Goal: Information Seeking & Learning: Find specific fact

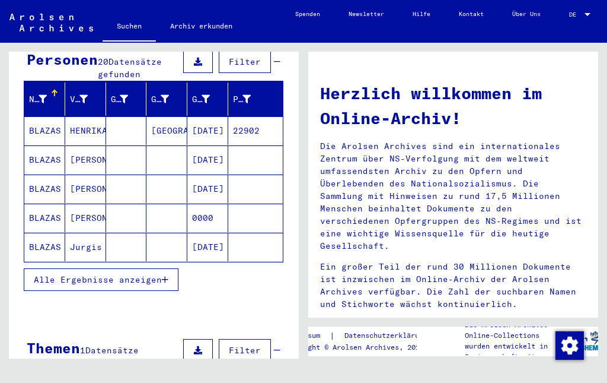
scroll to position [133, 0]
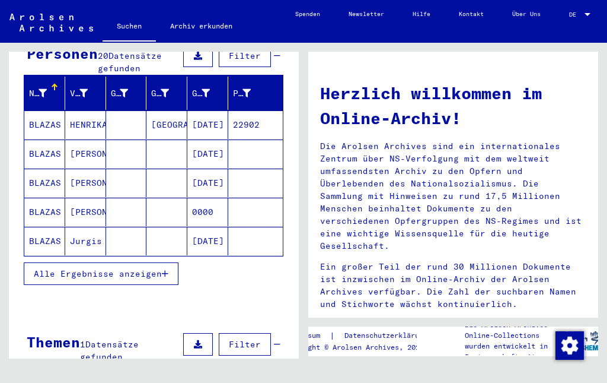
click at [73, 268] on span "Alle Ergebnisse anzeigen" at bounding box center [98, 273] width 128 height 11
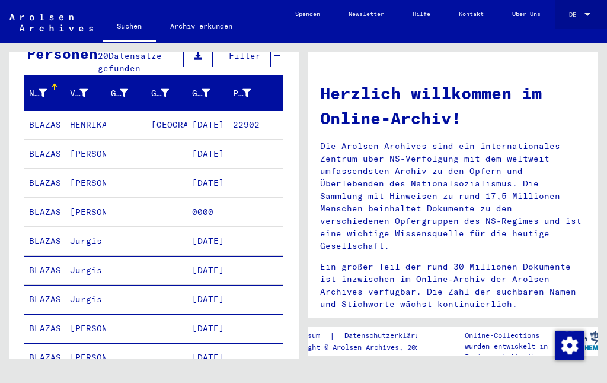
click at [575, 12] on span "DE" at bounding box center [575, 14] width 13 height 7
click at [555, 14] on span "English" at bounding box center [561, 15] width 25 height 8
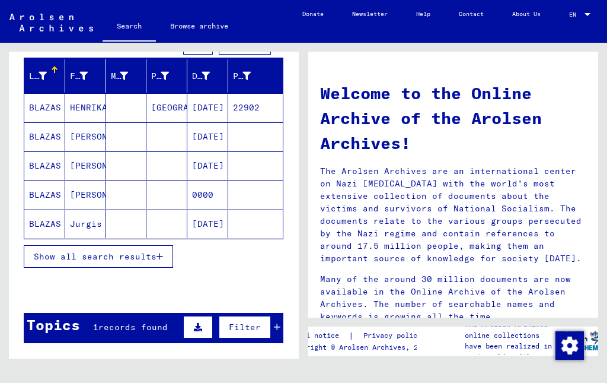
click at [52, 259] on span "Show all search results" at bounding box center [95, 256] width 123 height 11
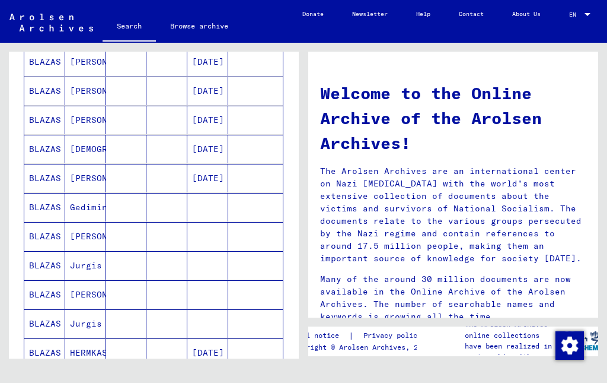
click at [1, 245] on div "Search for topics or names ****** close Search Archival tree units People 20 re…" at bounding box center [152, 201] width 304 height 316
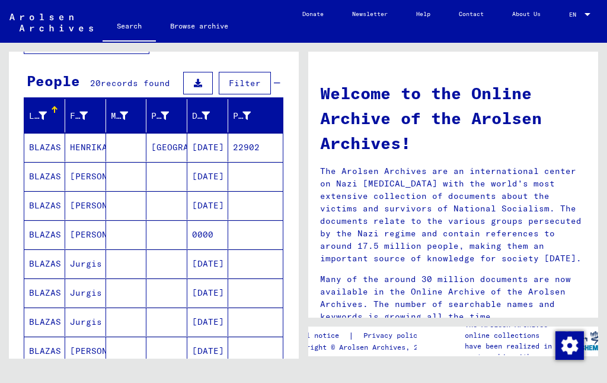
scroll to position [91, 0]
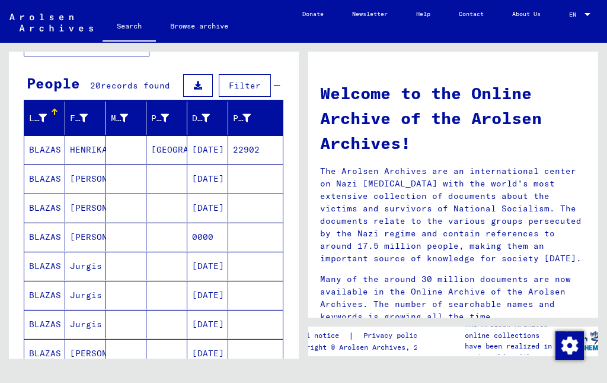
click at [41, 145] on mat-cell "BLAZAS" at bounding box center [44, 149] width 41 height 28
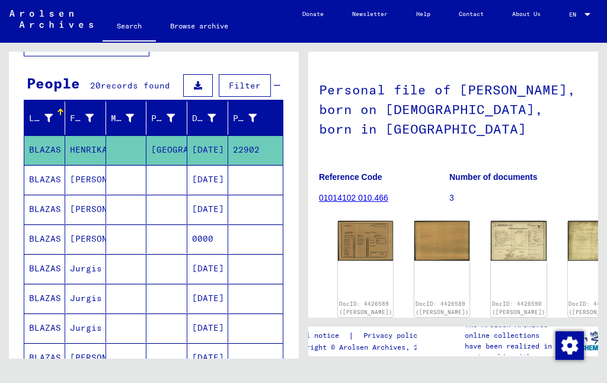
scroll to position [98, 7]
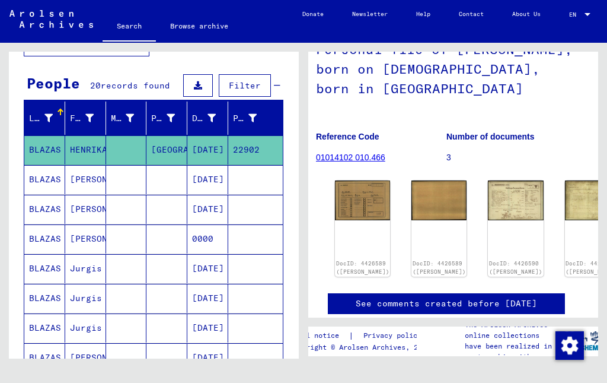
click at [345, 187] on img at bounding box center [362, 199] width 55 height 39
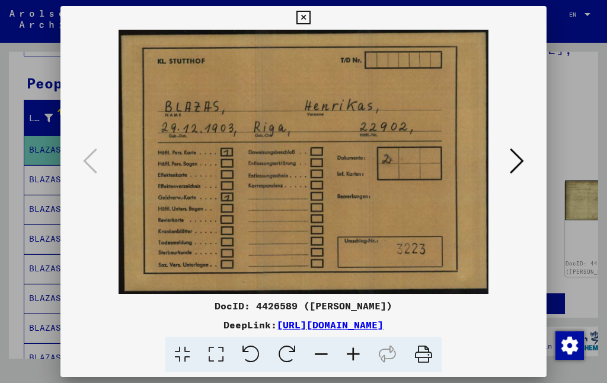
click at [510, 167] on icon at bounding box center [517, 161] width 14 height 28
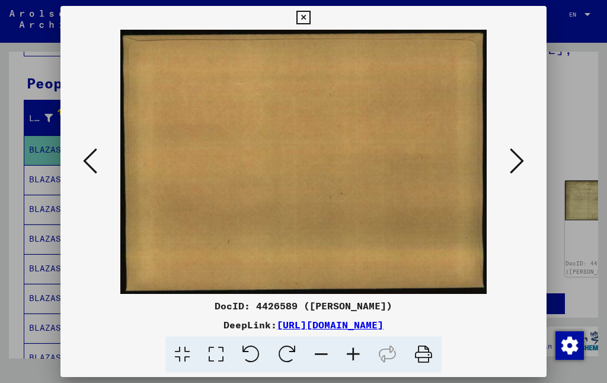
click at [510, 161] on icon at bounding box center [517, 161] width 14 height 28
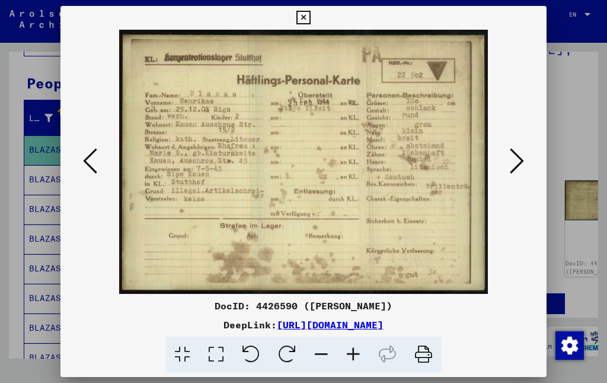
click at [510, 161] on icon at bounding box center [517, 161] width 14 height 28
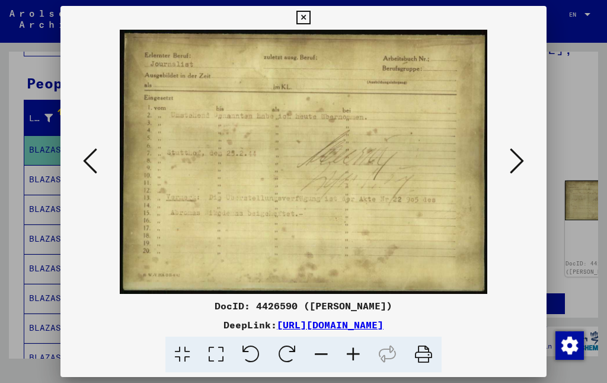
click at [97, 167] on icon at bounding box center [90, 161] width 14 height 28
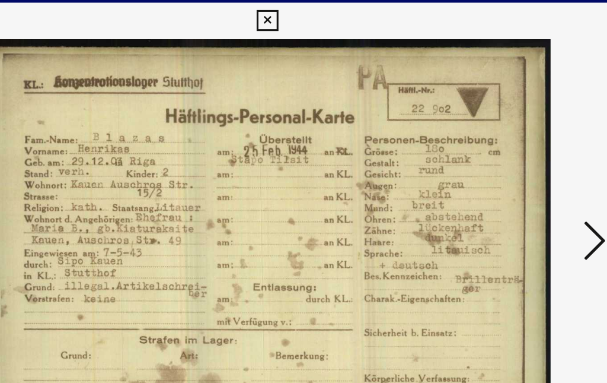
click at [510, 154] on icon at bounding box center [517, 161] width 14 height 28
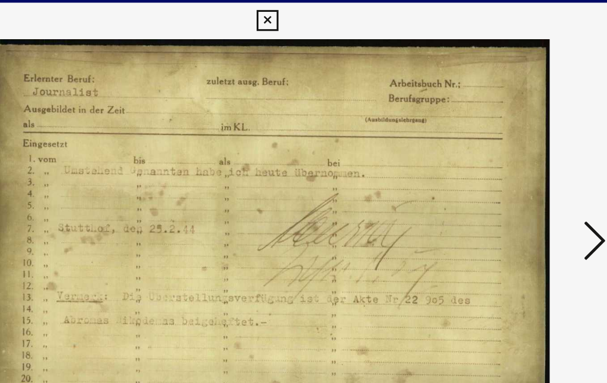
click at [510, 157] on icon at bounding box center [517, 161] width 14 height 28
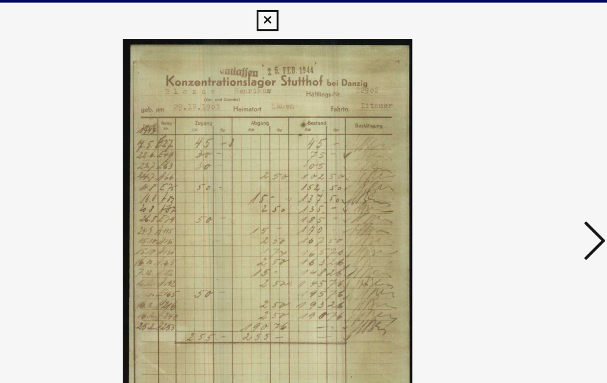
click at [510, 154] on icon at bounding box center [517, 161] width 14 height 28
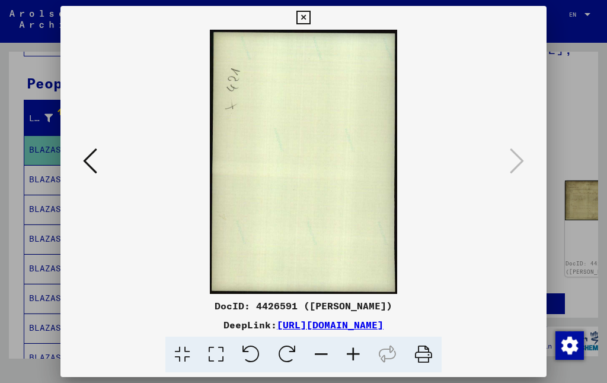
click at [310, 23] on icon at bounding box center [304, 18] width 14 height 14
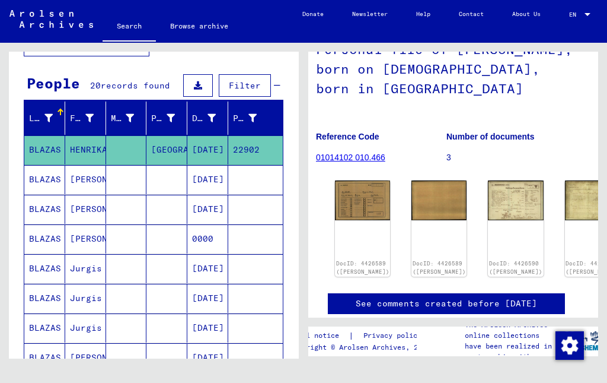
click at [37, 179] on mat-cell "BLAZAS" at bounding box center [44, 179] width 41 height 29
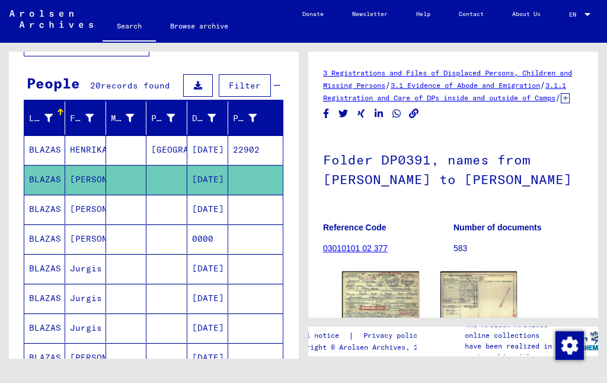
click at [375, 311] on img at bounding box center [380, 295] width 77 height 48
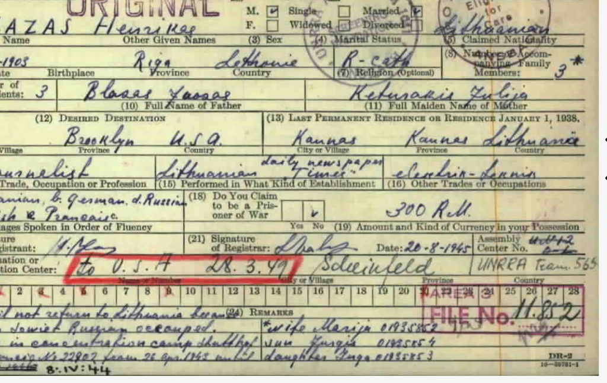
click at [101, 188] on img at bounding box center [303, 162] width 405 height 264
click at [110, 123] on img at bounding box center [303, 162] width 405 height 264
click at [101, 151] on img at bounding box center [303, 162] width 405 height 264
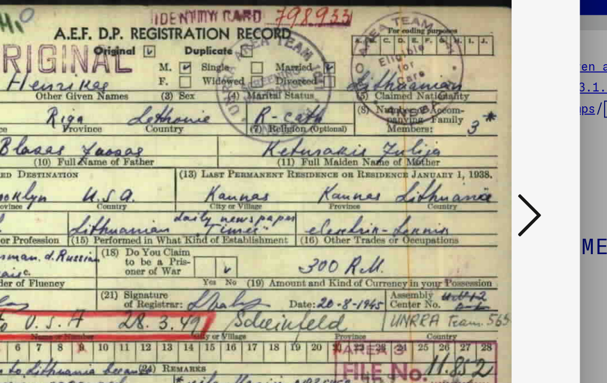
click at [510, 147] on icon at bounding box center [517, 161] width 14 height 28
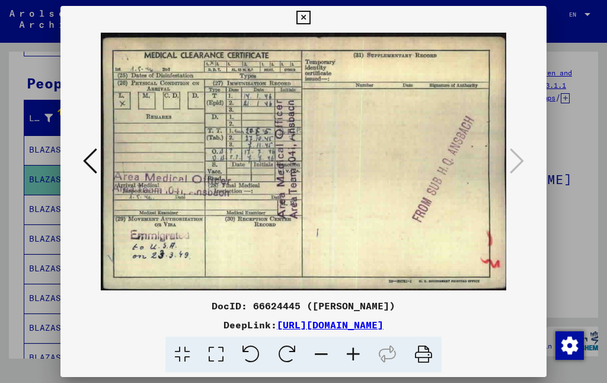
click at [310, 12] on icon at bounding box center [304, 18] width 14 height 14
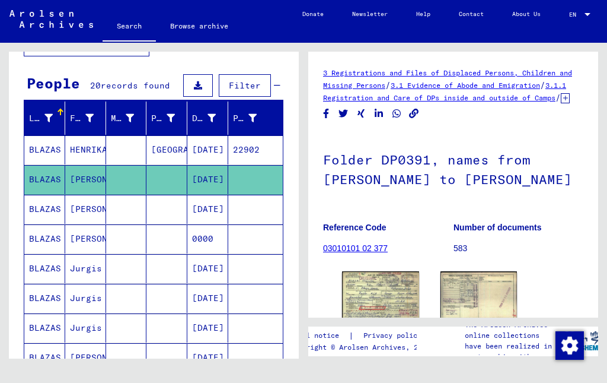
click at [37, 206] on mat-cell "BLAZAS" at bounding box center [44, 209] width 41 height 29
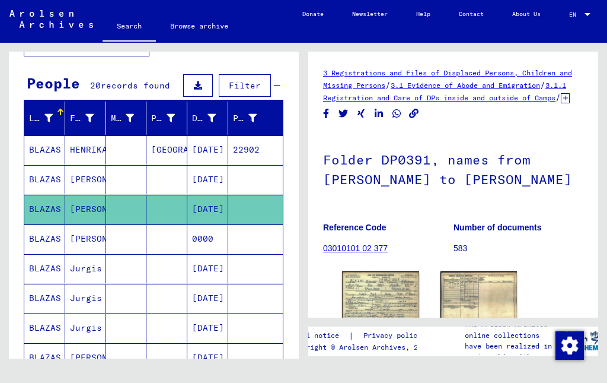
click at [373, 305] on img at bounding box center [380, 295] width 77 height 48
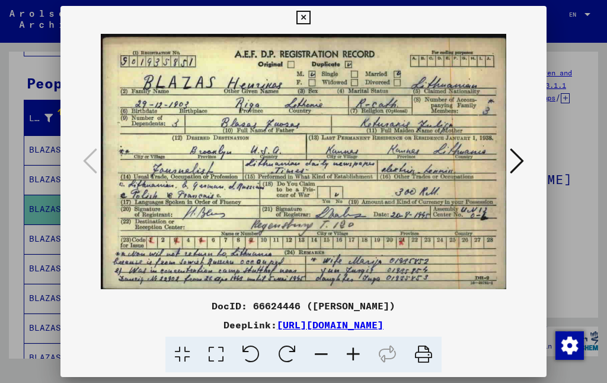
click at [510, 165] on icon at bounding box center [517, 161] width 14 height 28
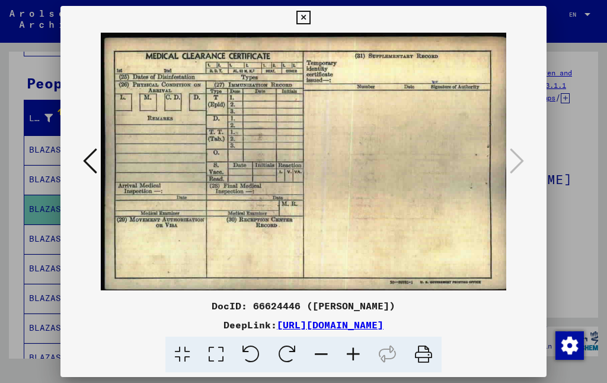
click at [310, 21] on icon at bounding box center [304, 18] width 14 height 14
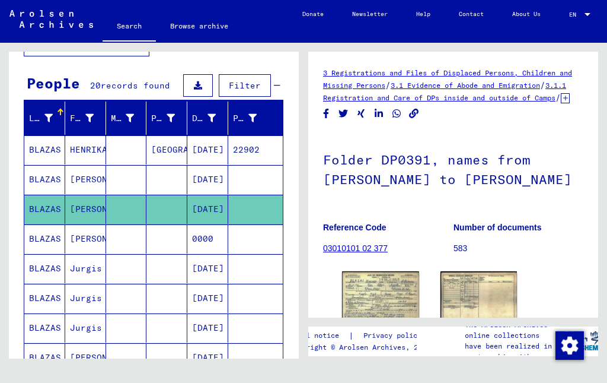
click at [38, 235] on mat-cell "BLAZAS" at bounding box center [44, 238] width 41 height 29
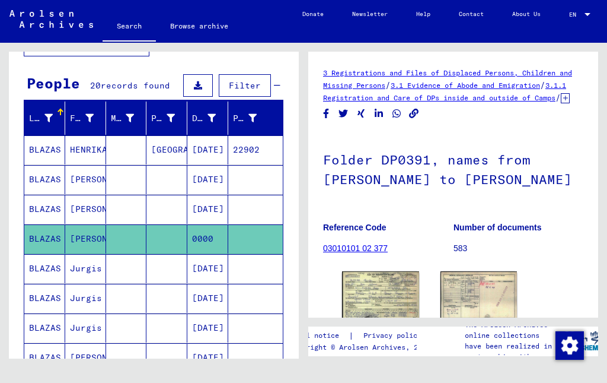
click at [37, 270] on mat-cell "BLAZAS" at bounding box center [44, 268] width 41 height 29
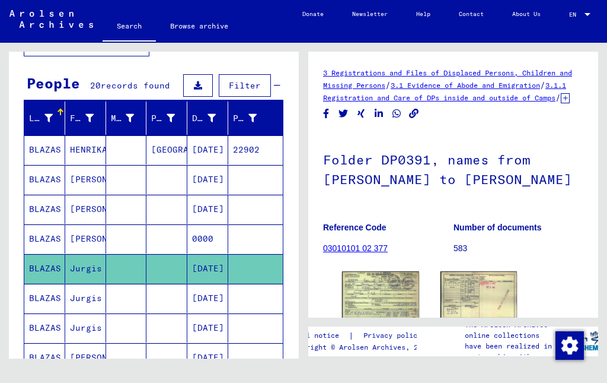
click at [364, 308] on img at bounding box center [380, 295] width 77 height 48
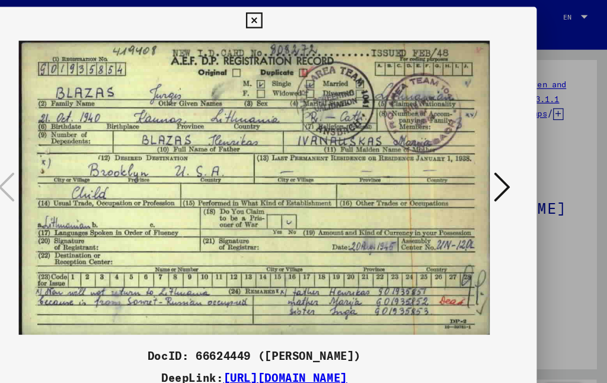
click at [310, 22] on icon at bounding box center [304, 18] width 14 height 14
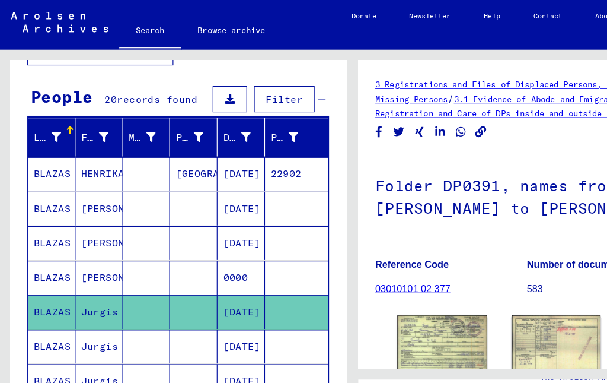
click at [41, 298] on mat-cell "BLAZAS" at bounding box center [44, 298] width 41 height 29
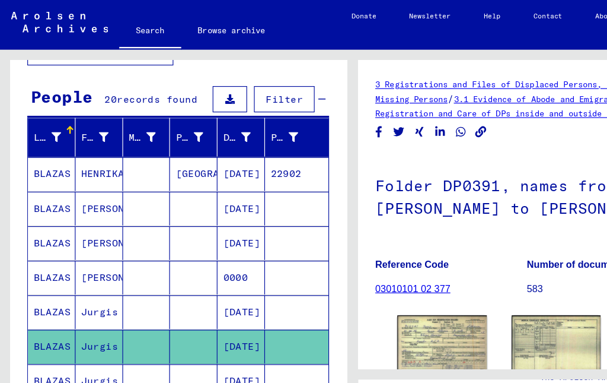
click at [36, 267] on mat-cell "BLAZAS" at bounding box center [44, 268] width 41 height 29
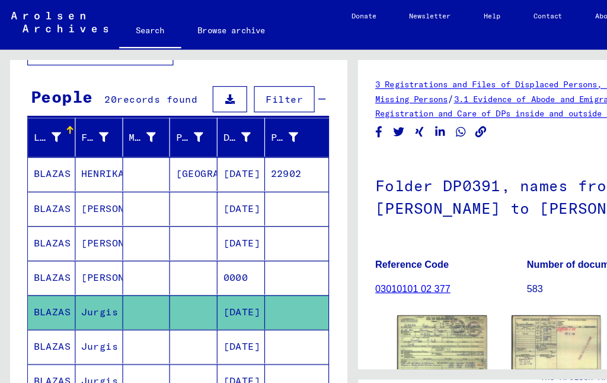
click at [378, 299] on img at bounding box center [380, 295] width 77 height 48
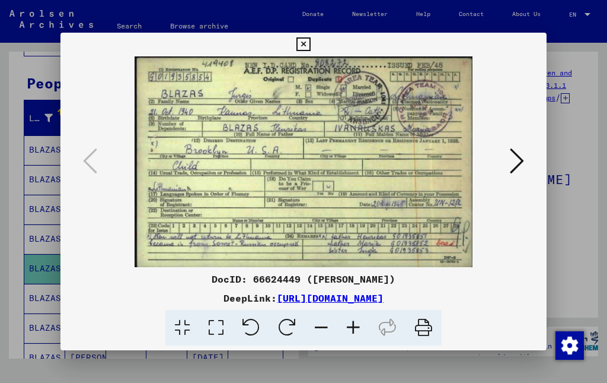
click at [507, 160] on button at bounding box center [517, 162] width 21 height 34
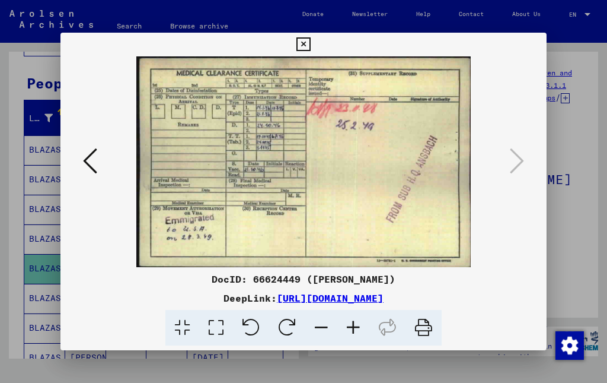
click at [314, 55] on button at bounding box center [303, 45] width 21 height 24
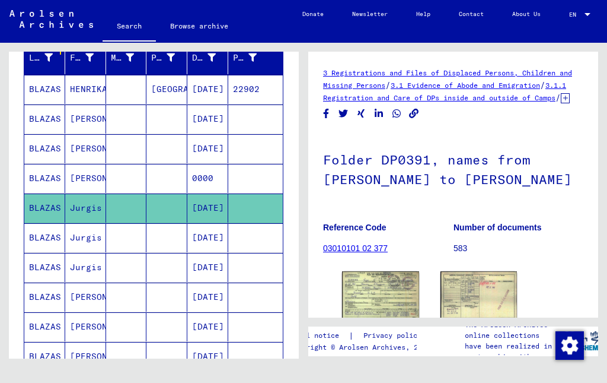
scroll to position [155, 0]
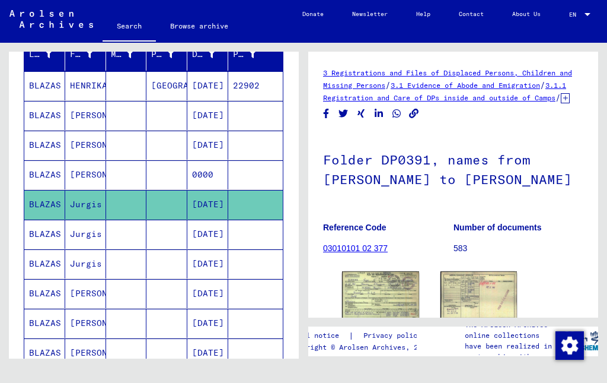
click at [34, 241] on mat-cell "BLAZAS" at bounding box center [44, 233] width 41 height 29
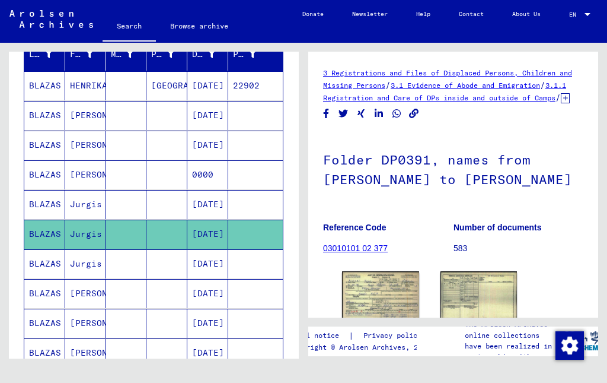
click at [30, 264] on mat-cell "BLAZAS" at bounding box center [44, 263] width 41 height 29
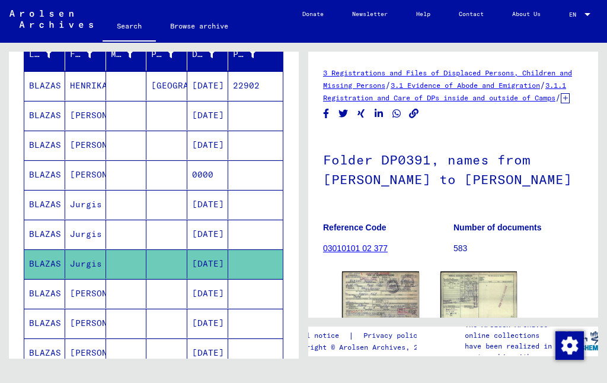
click at [35, 237] on mat-cell "BLAZAS" at bounding box center [44, 233] width 41 height 29
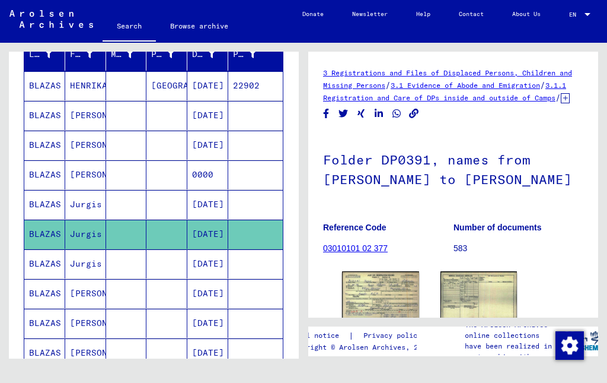
click at [368, 300] on img at bounding box center [380, 295] width 77 height 48
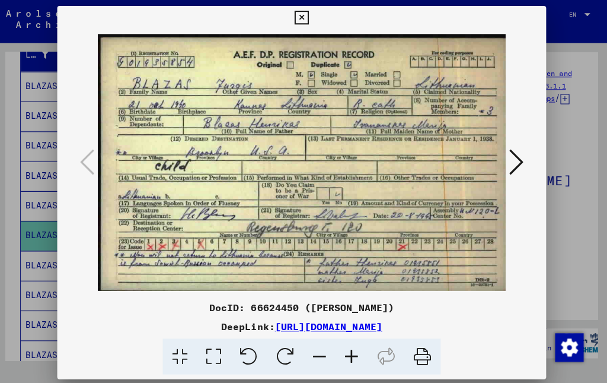
click at [310, 15] on icon at bounding box center [304, 18] width 14 height 14
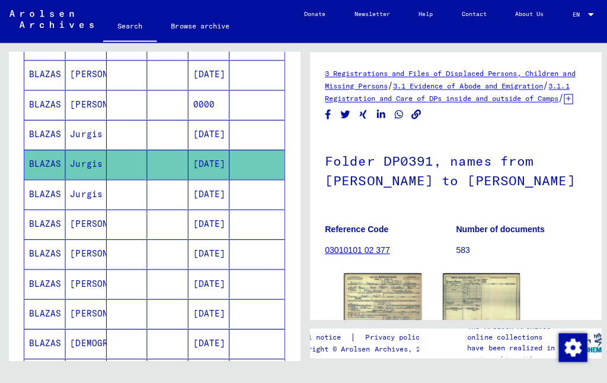
scroll to position [225, 0]
click at [31, 187] on mat-cell "BLAZAS" at bounding box center [44, 193] width 41 height 29
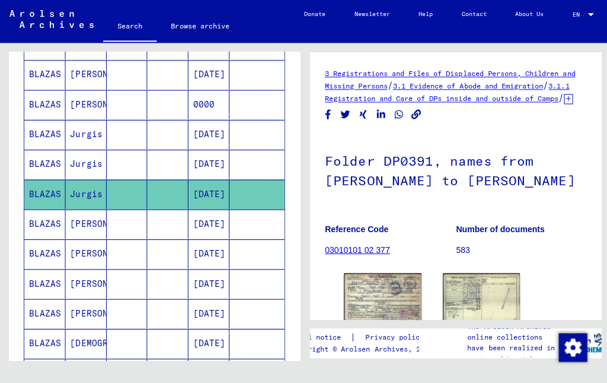
click at [366, 295] on img at bounding box center [380, 295] width 77 height 48
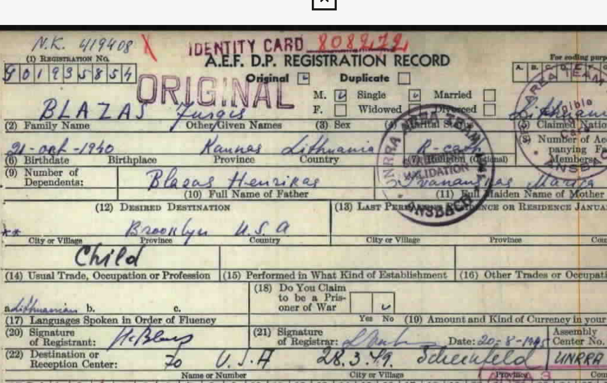
click at [61, 106] on div at bounding box center [304, 162] width 486 height 262
